Goal: Task Accomplishment & Management: Use online tool/utility

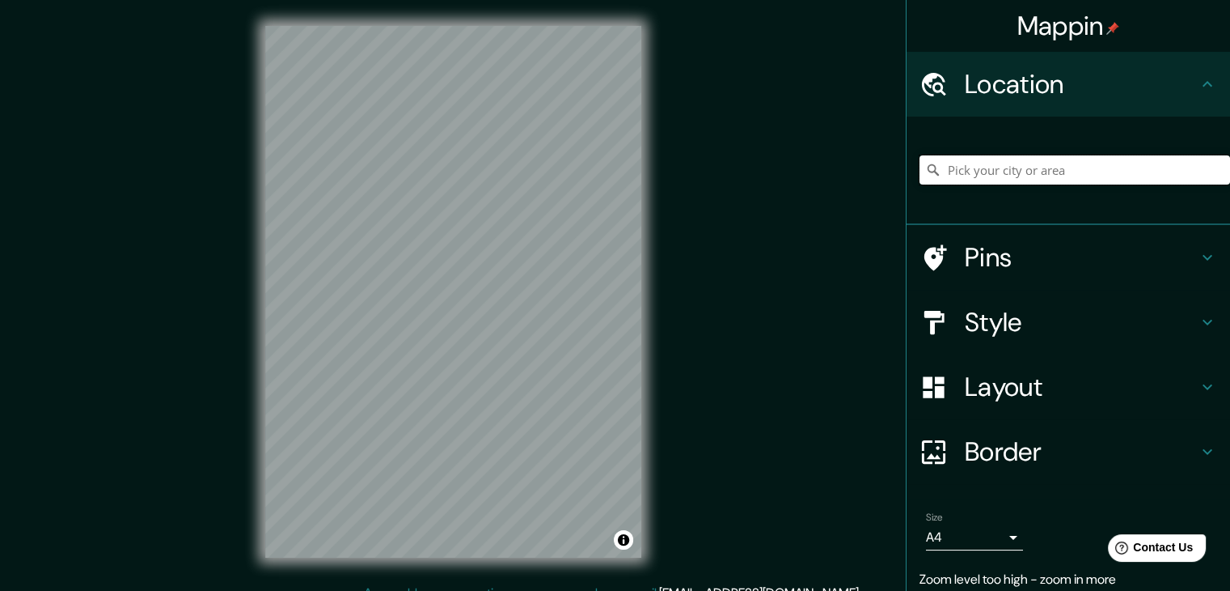
click at [952, 158] on input "Pick your city or area" at bounding box center [1075, 169] width 311 height 29
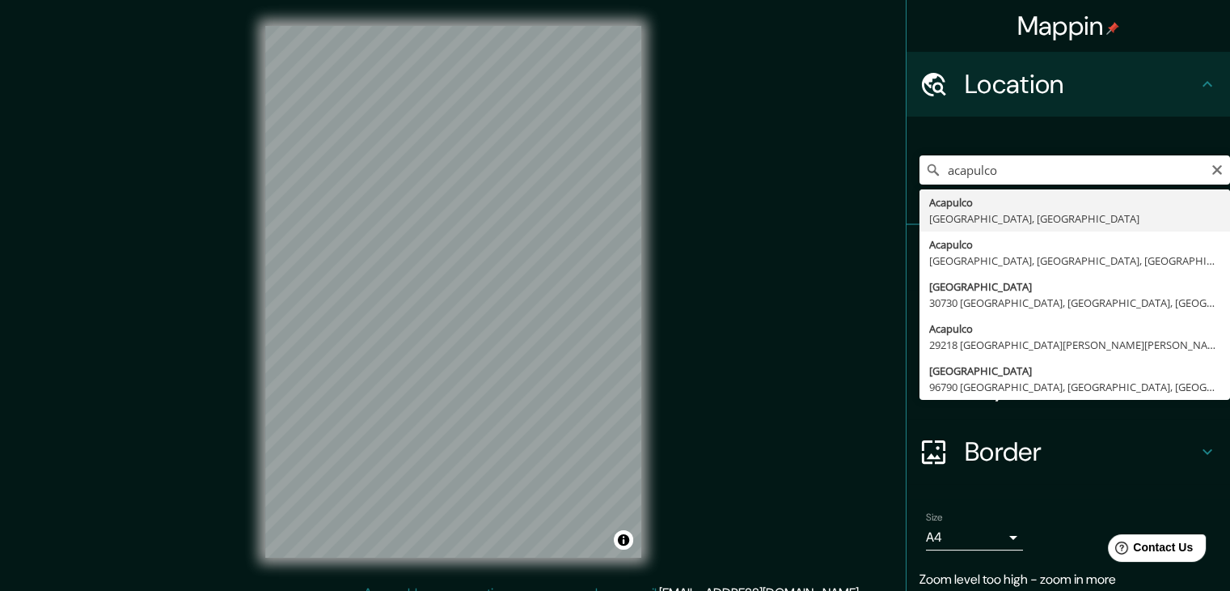
type input "Acapulco, [GEOGRAPHIC_DATA], [GEOGRAPHIC_DATA]"
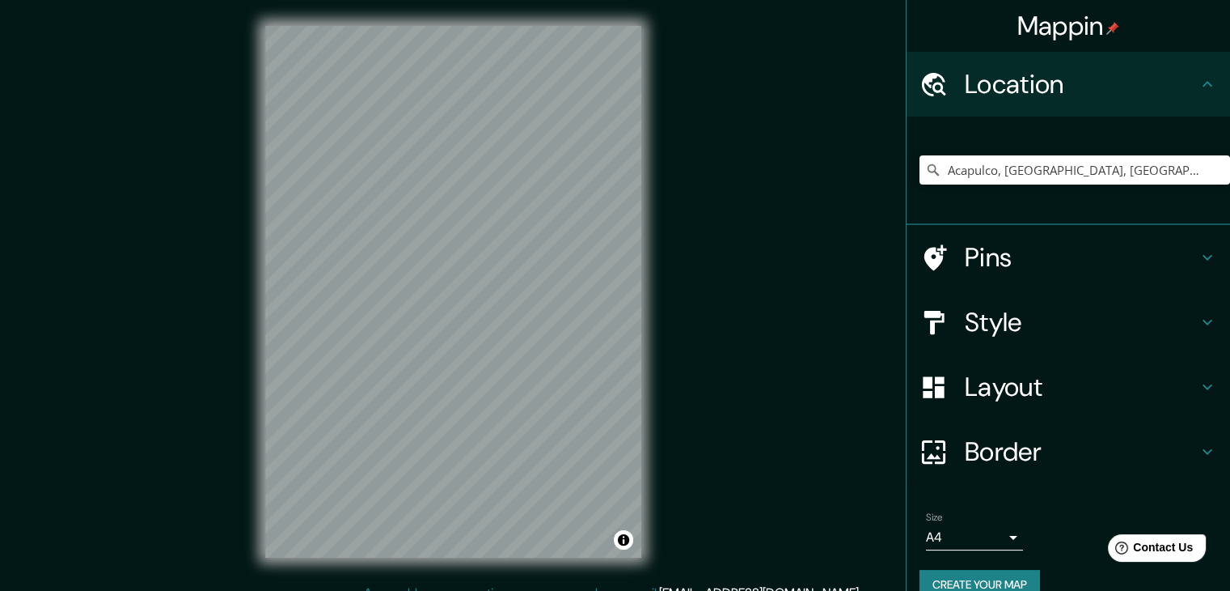
click at [936, 331] on div at bounding box center [942, 322] width 45 height 28
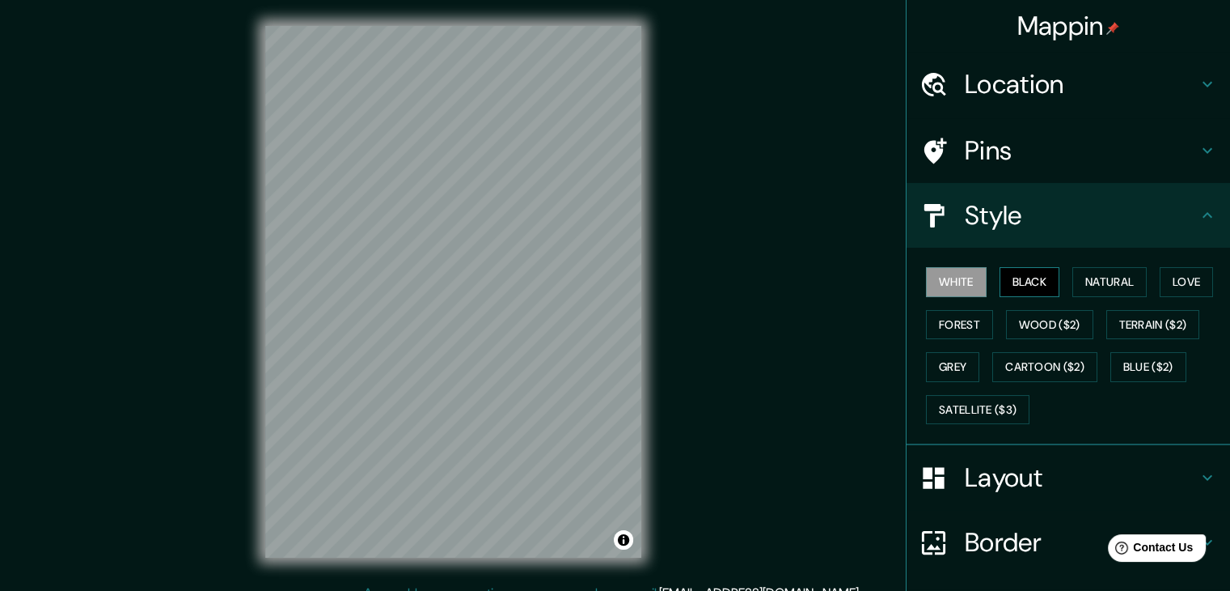
click at [1000, 278] on button "Black" at bounding box center [1030, 282] width 61 height 30
click at [1106, 277] on button "Natural" at bounding box center [1110, 282] width 74 height 30
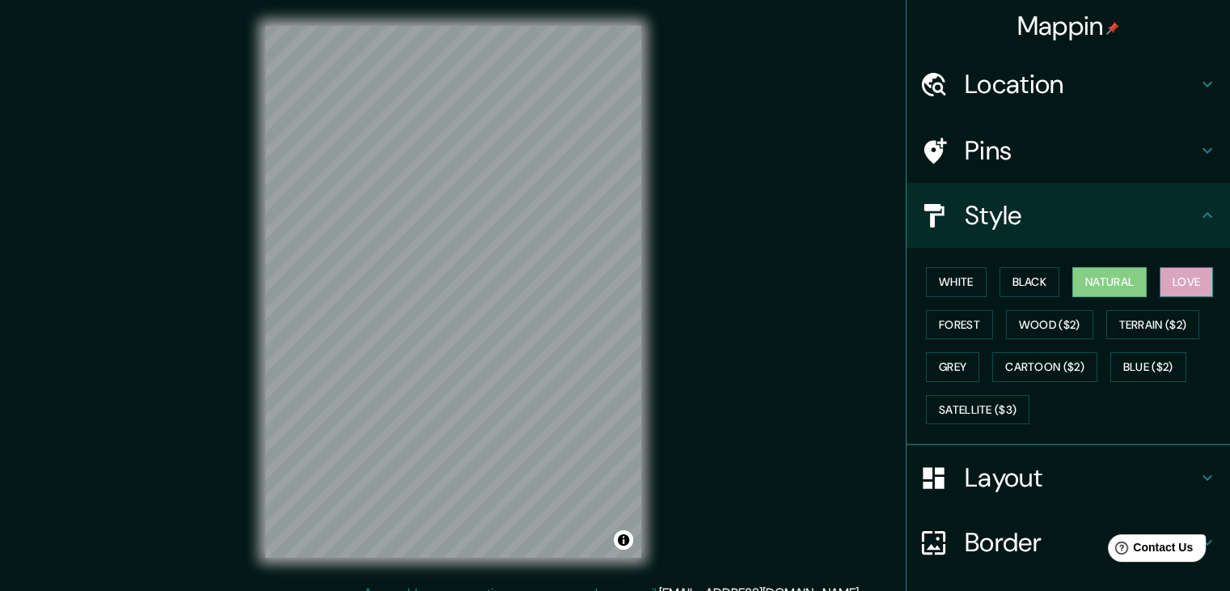
click at [1185, 275] on button "Love" at bounding box center [1186, 282] width 53 height 30
click at [958, 328] on button "Forest" at bounding box center [959, 325] width 67 height 30
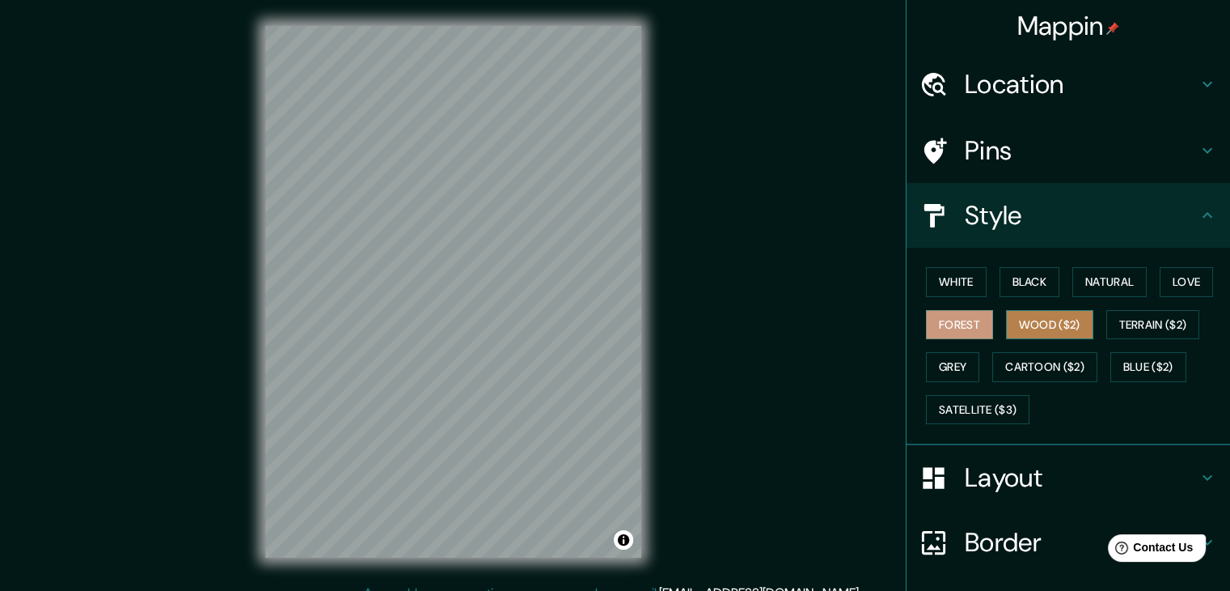
click at [1010, 319] on button "Wood ($2)" at bounding box center [1049, 325] width 87 height 30
click at [948, 370] on button "Grey" at bounding box center [952, 367] width 53 height 30
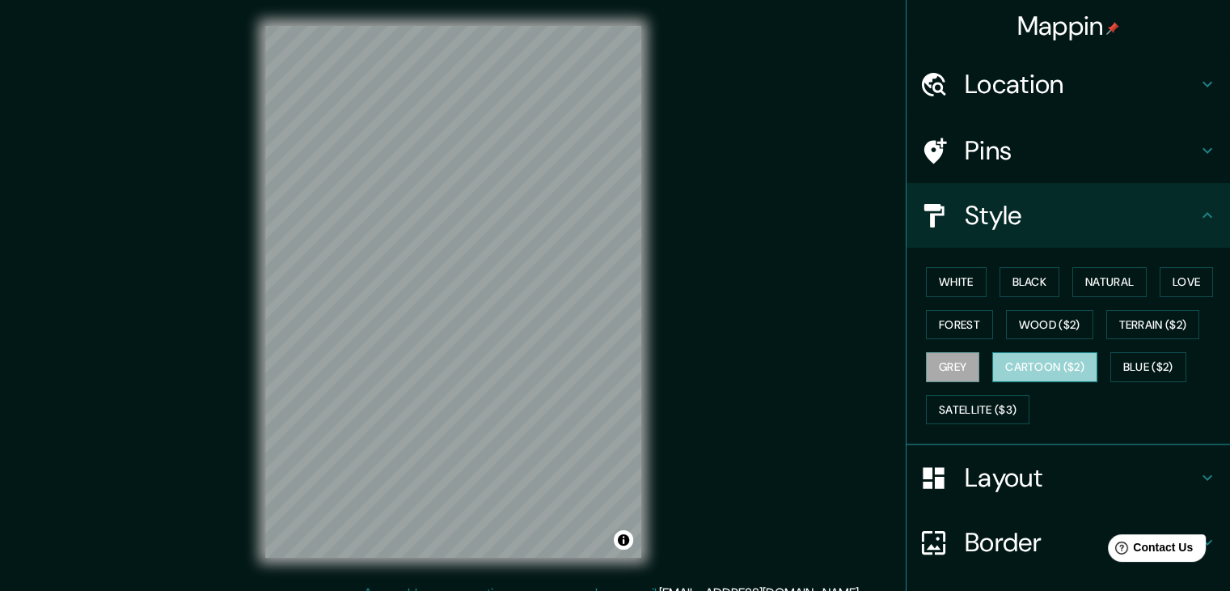
click at [1039, 368] on button "Cartoon ($2)" at bounding box center [1045, 367] width 105 height 30
click at [308, 250] on div at bounding box center [305, 255] width 13 height 13
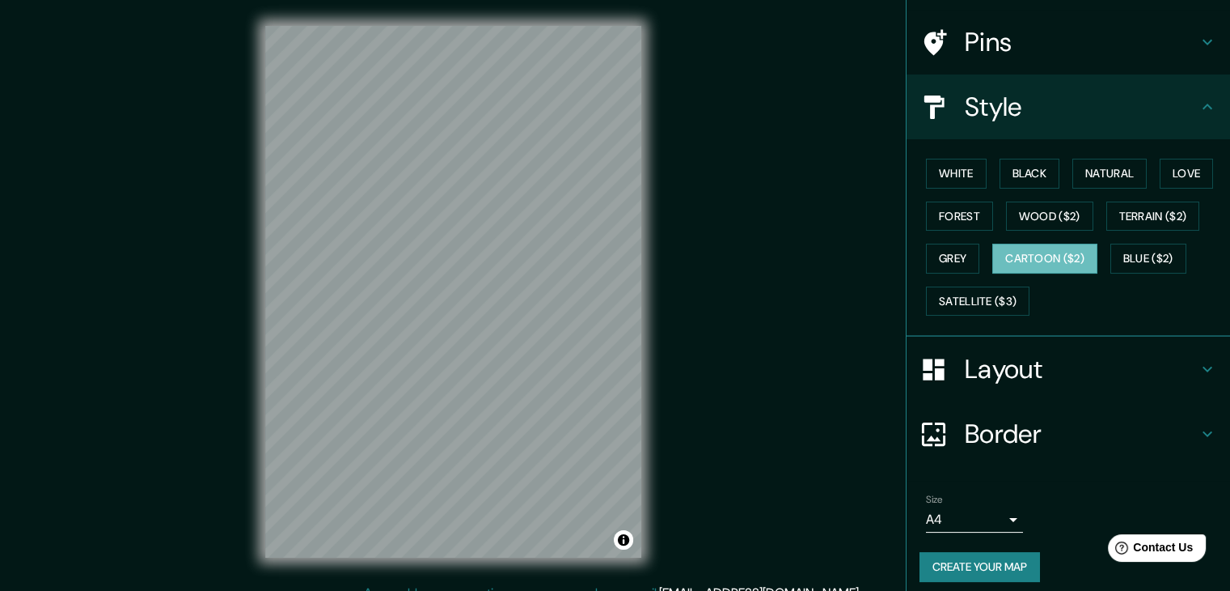
scroll to position [116, 0]
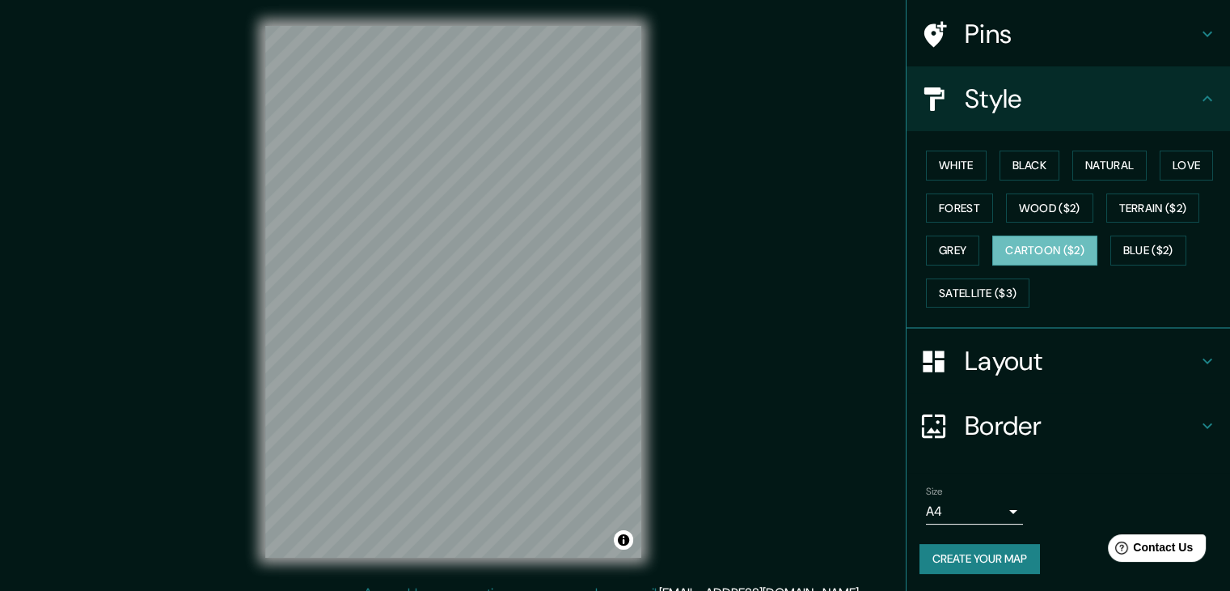
click at [998, 502] on body "Mappin Location [GEOGRAPHIC_DATA], [GEOGRAPHIC_DATA], [GEOGRAPHIC_DATA] Pins St…" at bounding box center [615, 295] width 1230 height 591
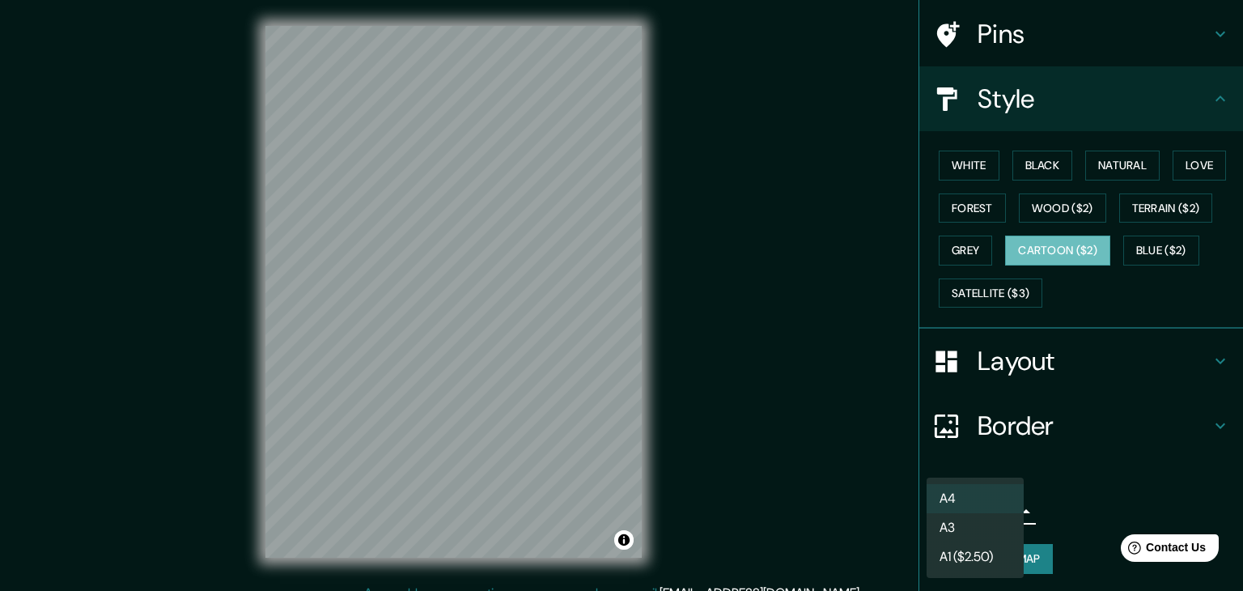
click at [1051, 493] on div at bounding box center [621, 295] width 1243 height 591
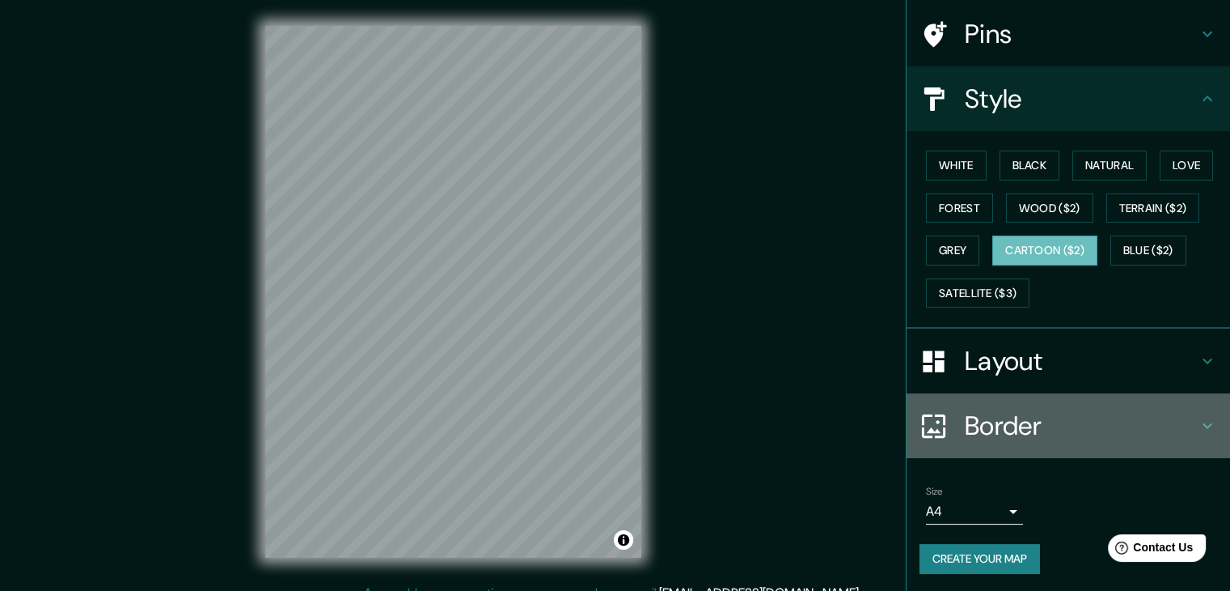
click at [1041, 415] on h4 "Border" at bounding box center [1081, 425] width 233 height 32
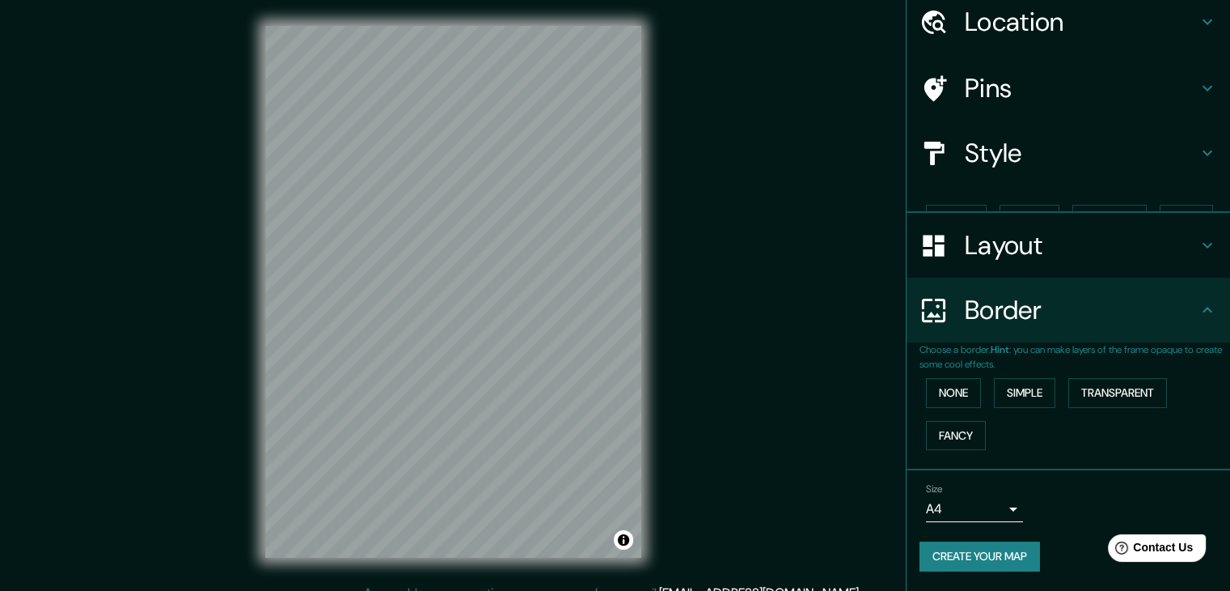
scroll to position [34, 0]
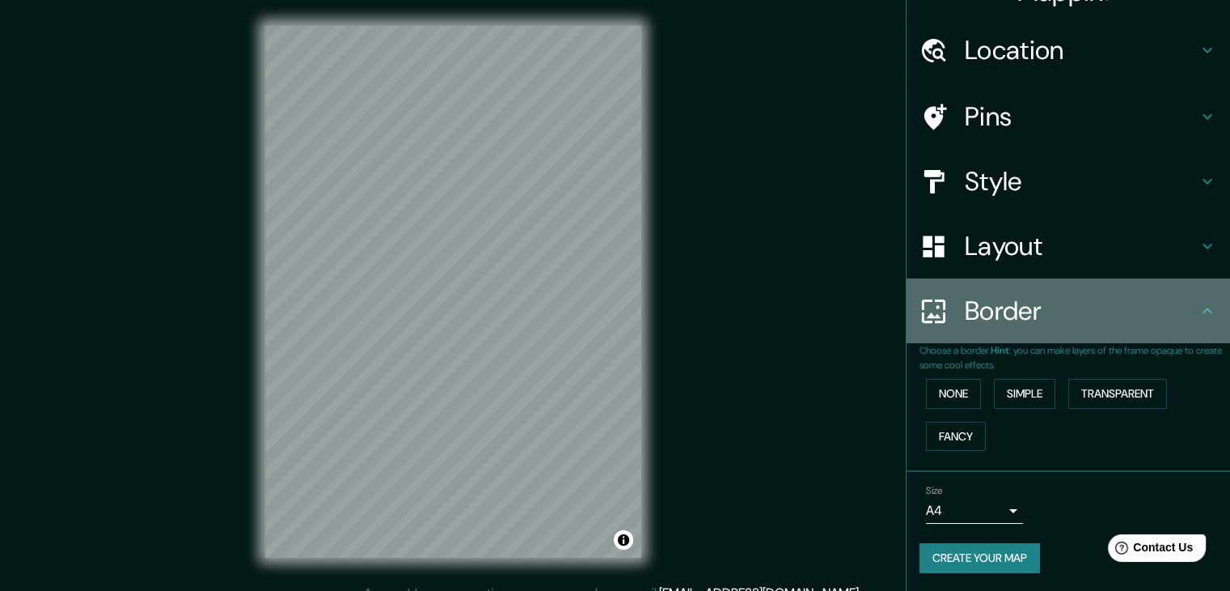
click at [1111, 315] on h4 "Border" at bounding box center [1081, 310] width 233 height 32
click at [1115, 278] on div "Border" at bounding box center [1069, 310] width 324 height 65
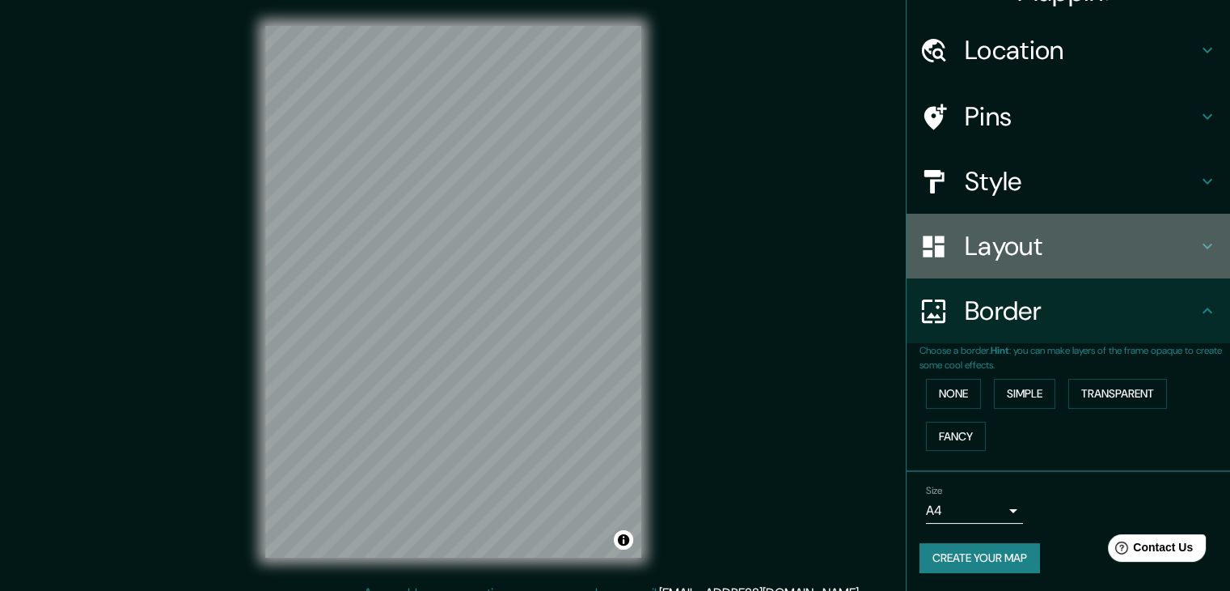
click at [1120, 269] on div "Layout" at bounding box center [1069, 246] width 324 height 65
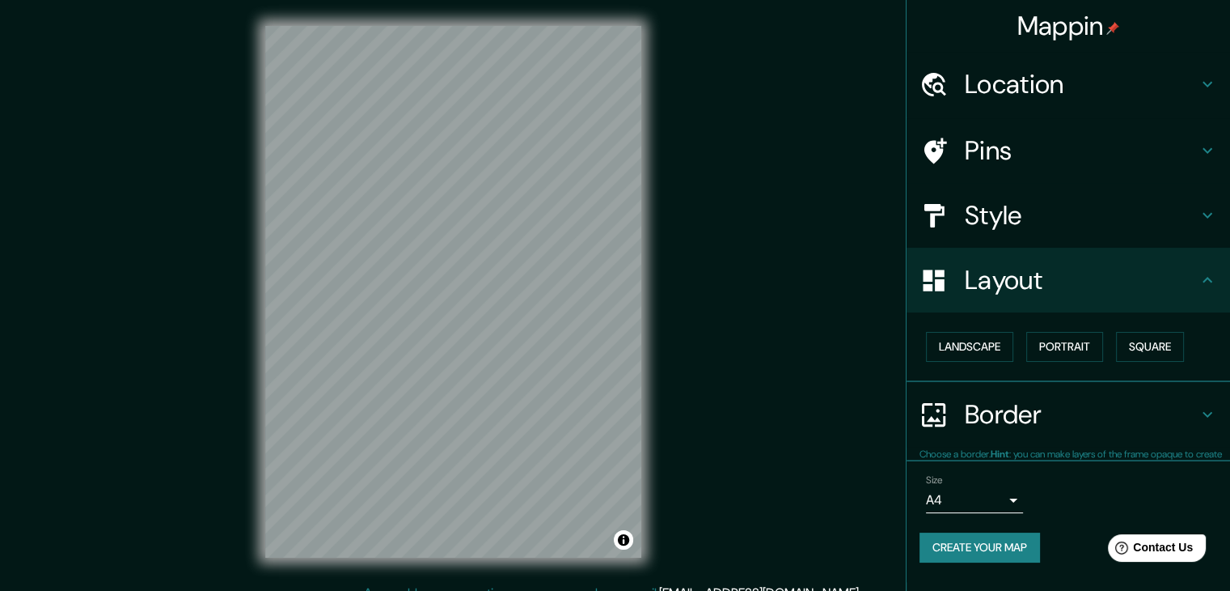
scroll to position [0, 0]
click at [1052, 256] on div "Layout" at bounding box center [1069, 280] width 324 height 65
click at [1075, 163] on h4 "Pins" at bounding box center [1081, 150] width 233 height 32
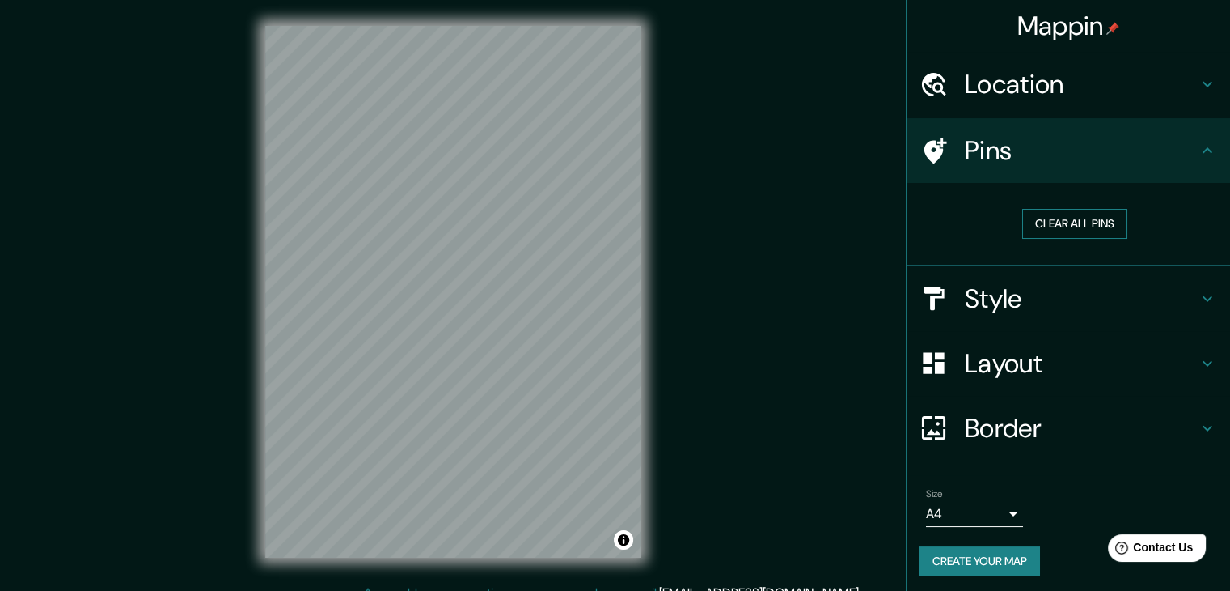
click at [1034, 213] on button "Clear all pins" at bounding box center [1075, 224] width 105 height 30
click at [1061, 226] on button "Clear all pins" at bounding box center [1075, 224] width 105 height 30
click at [907, 155] on div "Pins" at bounding box center [1069, 150] width 324 height 65
click at [426, 370] on div at bounding box center [422, 364] width 13 height 13
click at [1056, 227] on button "Clear all pins" at bounding box center [1075, 224] width 105 height 30
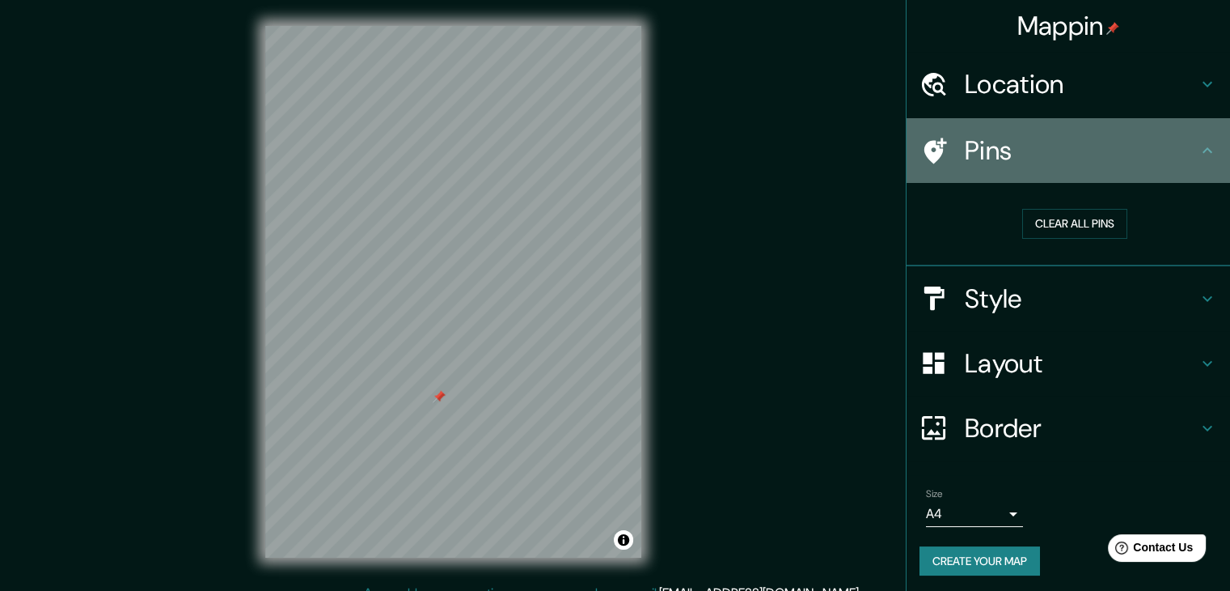
click at [1070, 163] on h4 "Pins" at bounding box center [1081, 150] width 233 height 32
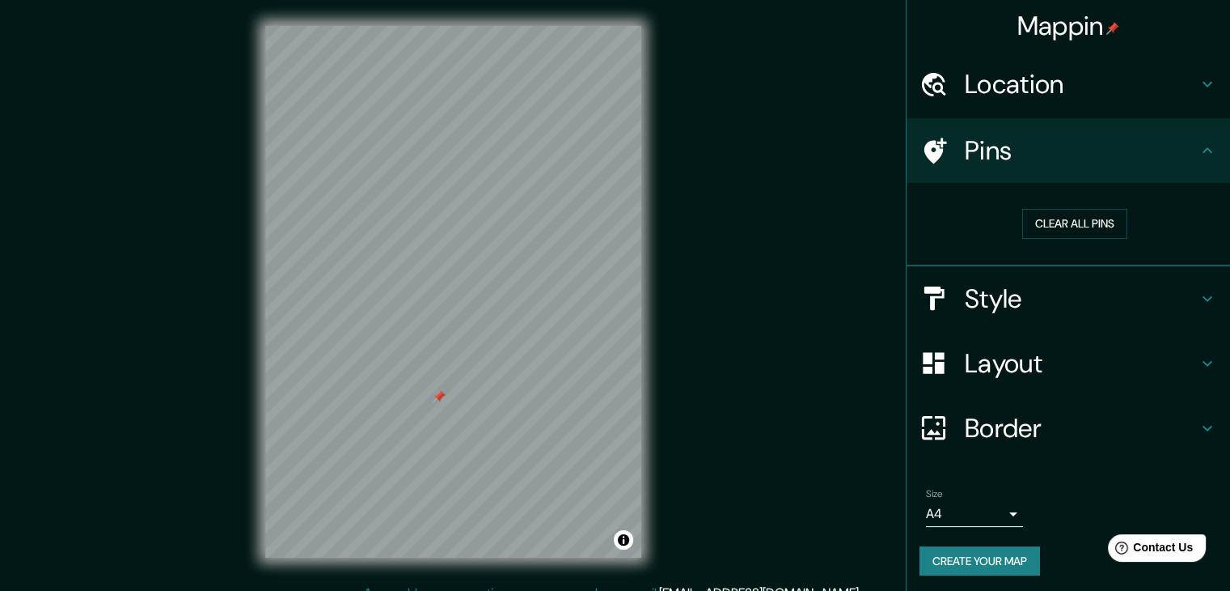
click at [1182, 141] on h4 "Pins" at bounding box center [1081, 150] width 233 height 32
click at [1191, 163] on div "Pins" at bounding box center [1069, 150] width 324 height 65
click at [1198, 153] on icon at bounding box center [1207, 150] width 19 height 19
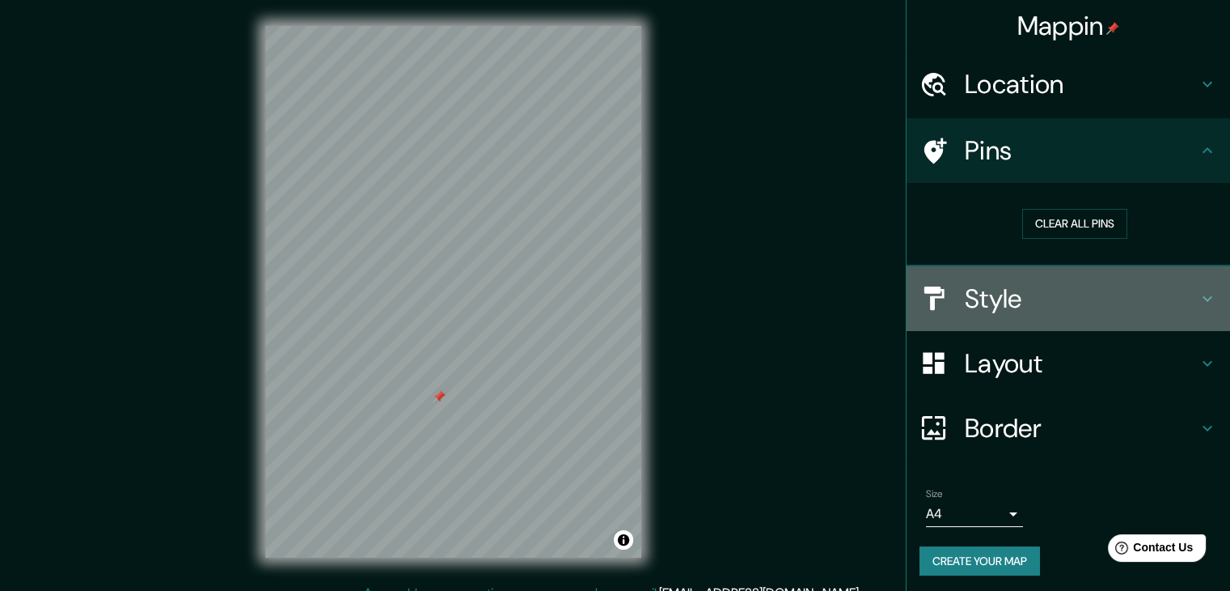
click at [1144, 274] on div "Style" at bounding box center [1069, 298] width 324 height 65
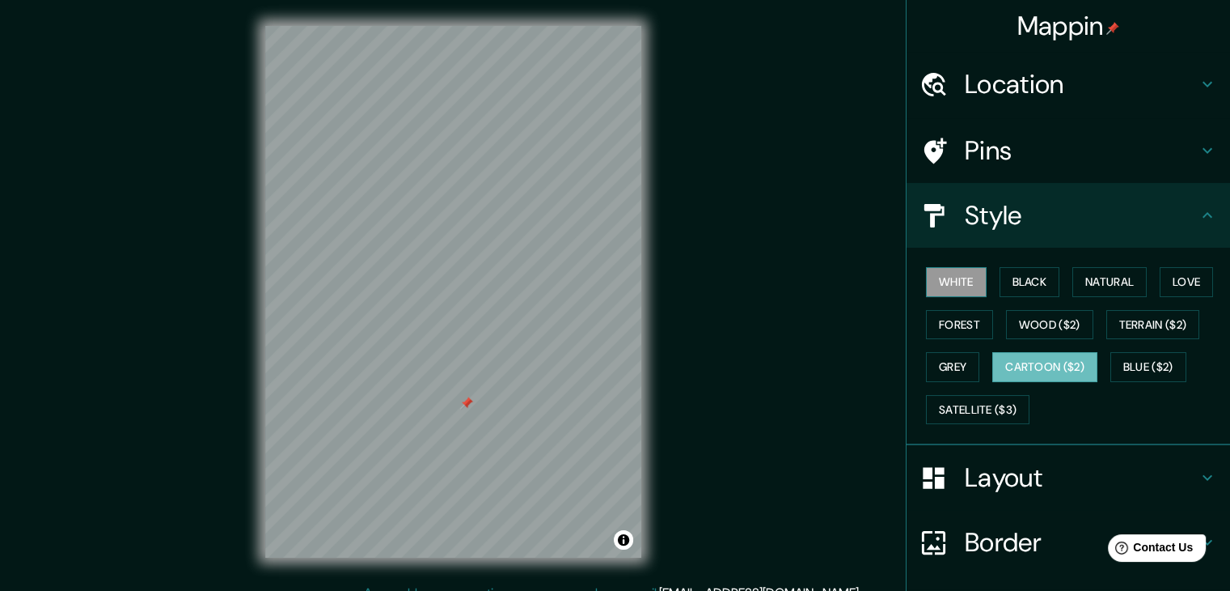
click at [945, 277] on button "White" at bounding box center [956, 282] width 61 height 30
click at [1003, 358] on button "Cartoon ($2)" at bounding box center [1045, 367] width 105 height 30
click at [971, 156] on h4 "Pins" at bounding box center [1081, 150] width 233 height 32
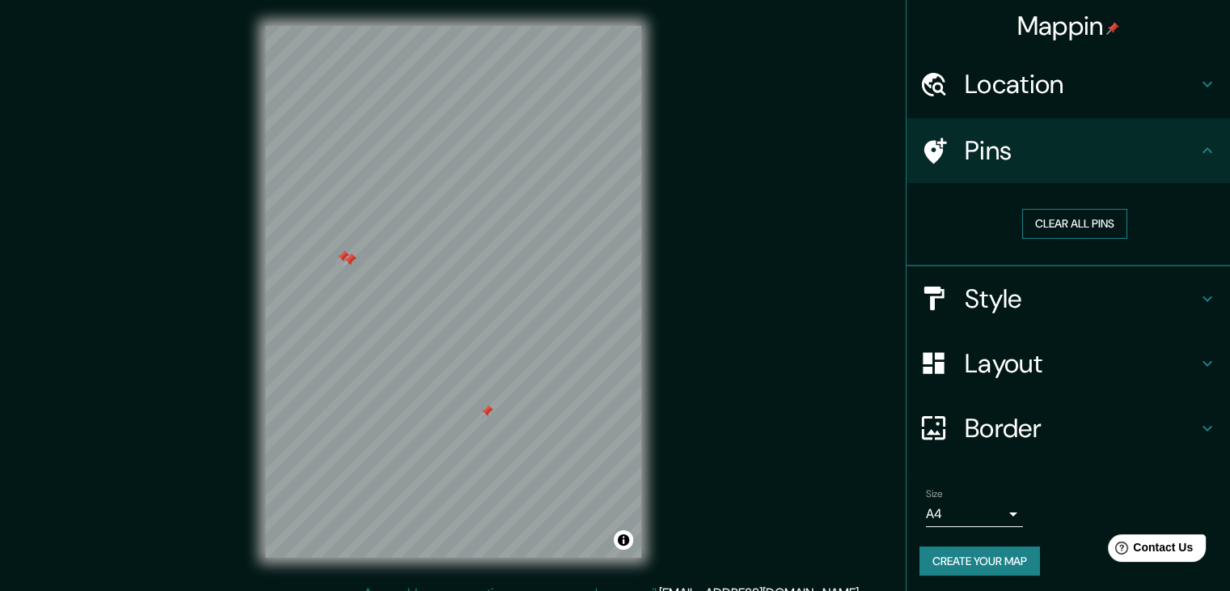
click at [1039, 230] on button "Clear all pins" at bounding box center [1075, 224] width 105 height 30
click at [993, 300] on h4 "Style" at bounding box center [1081, 298] width 233 height 32
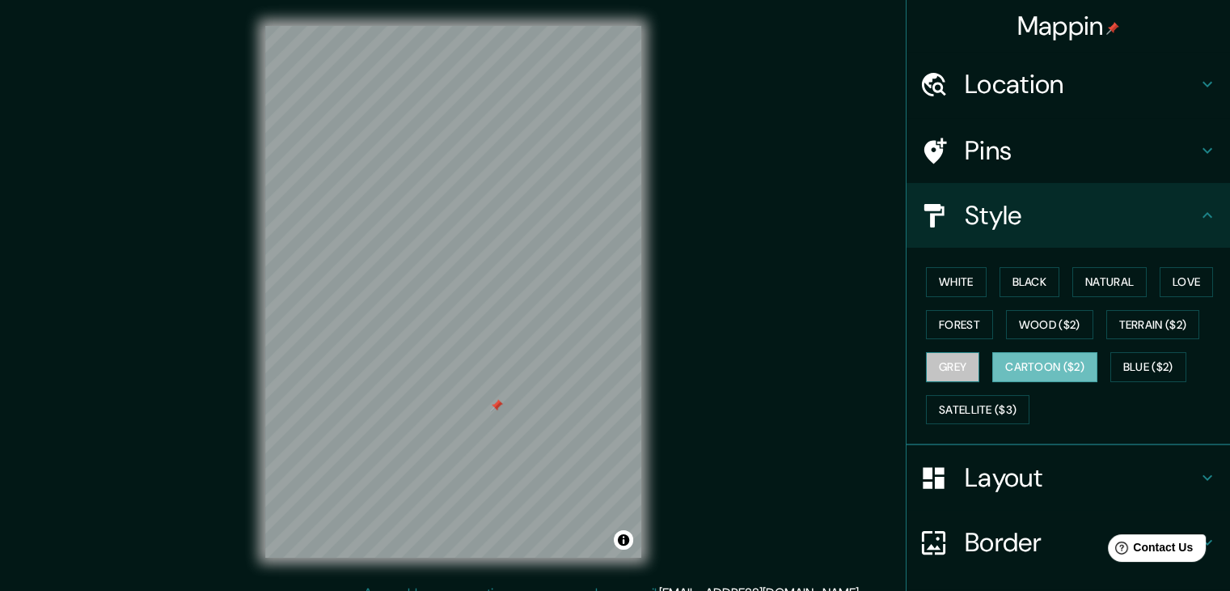
click at [926, 374] on button "Grey" at bounding box center [952, 367] width 53 height 30
click at [1024, 358] on button "Cartoon ($2)" at bounding box center [1045, 367] width 105 height 30
